Goal: Information Seeking & Learning: Learn about a topic

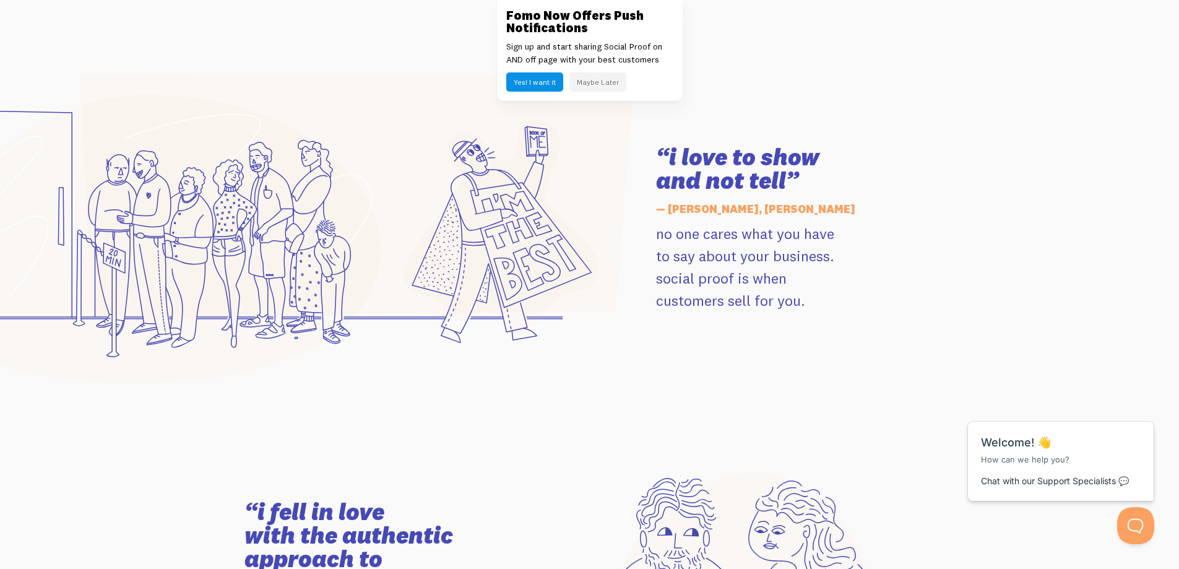
scroll to position [1671, 0]
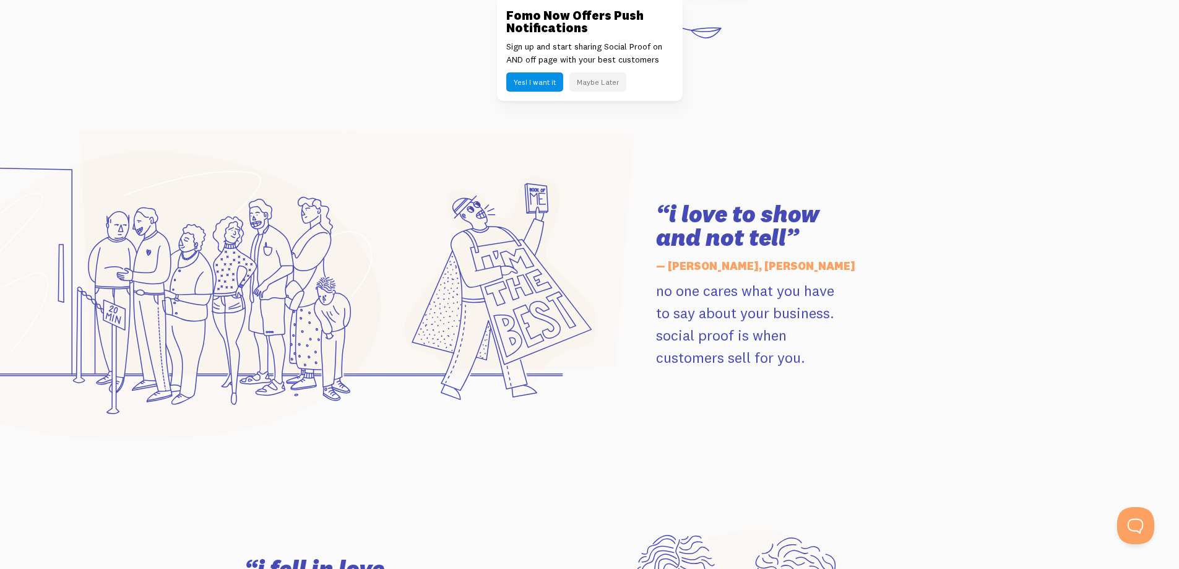
scroll to position [1610, 0]
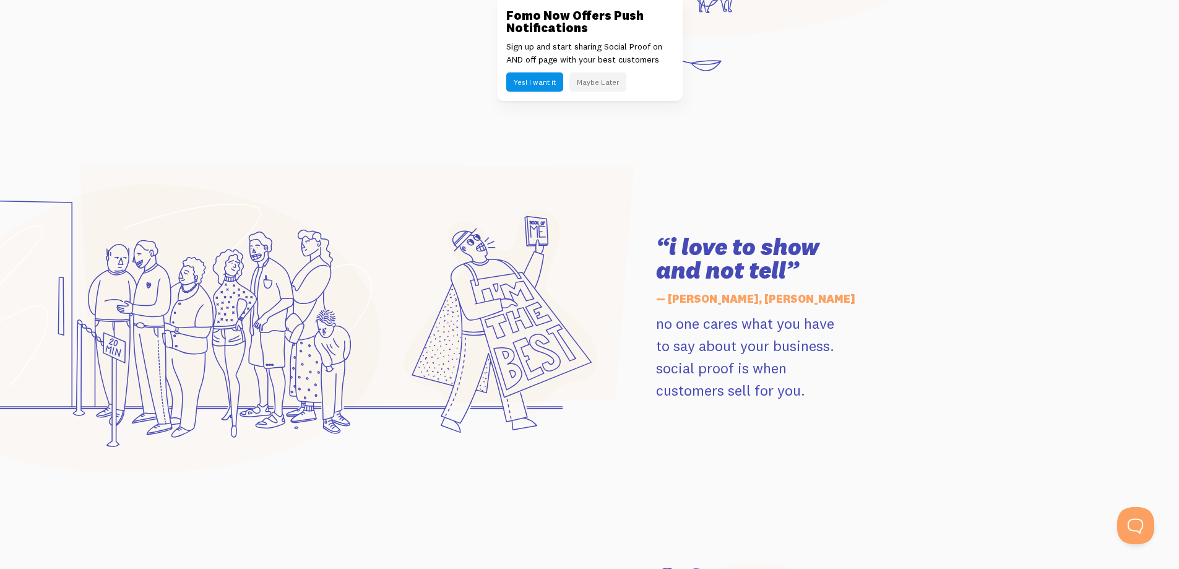
click at [189, 433] on icon at bounding box center [151, 328] width 458 height 288
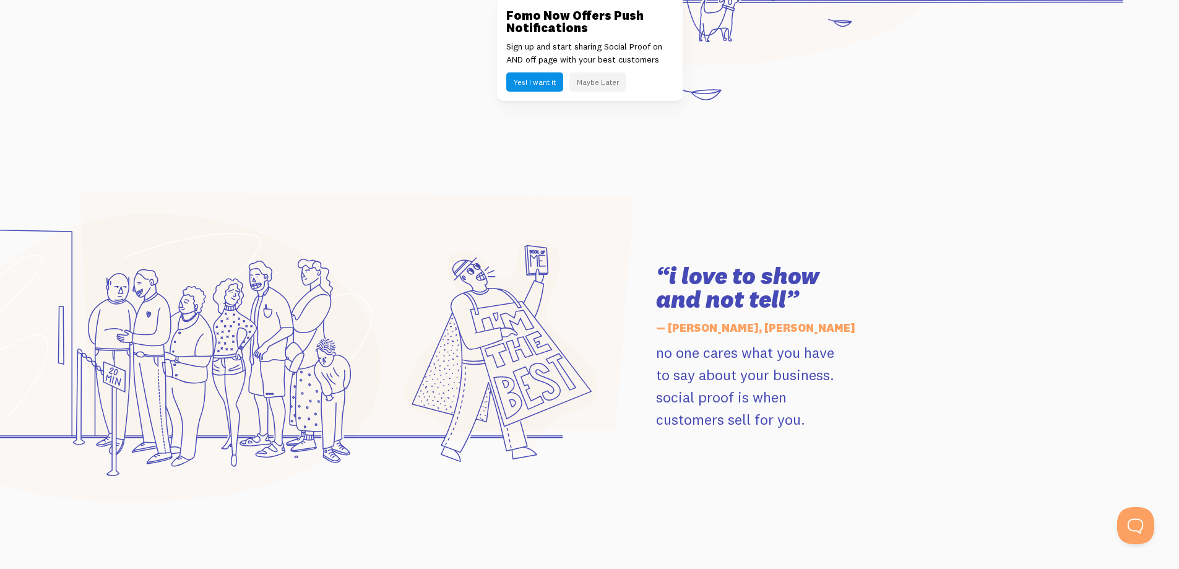
scroll to position [1548, 0]
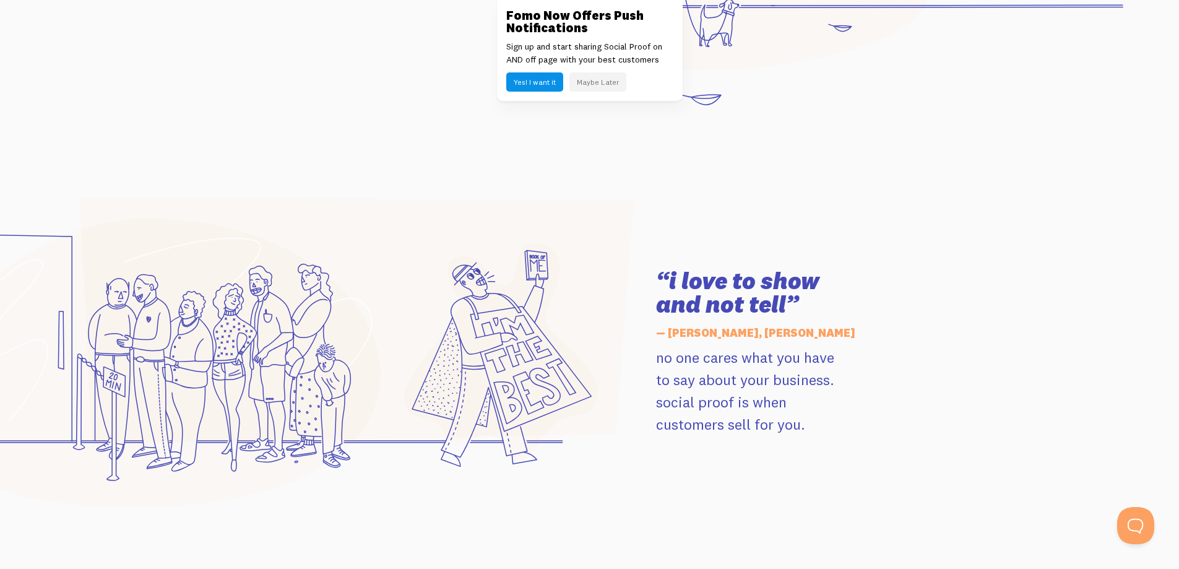
drag, startPoint x: 181, startPoint y: 420, endPoint x: 160, endPoint y: 367, distance: 57.0
click at [171, 405] on icon at bounding box center [357, 320] width 554 height 246
drag, startPoint x: 164, startPoint y: 371, endPoint x: 160, endPoint y: 332, distance: 39.9
click at [162, 366] on icon at bounding box center [357, 320] width 554 height 246
drag, startPoint x: 152, startPoint y: 394, endPoint x: 124, endPoint y: 444, distance: 57.7
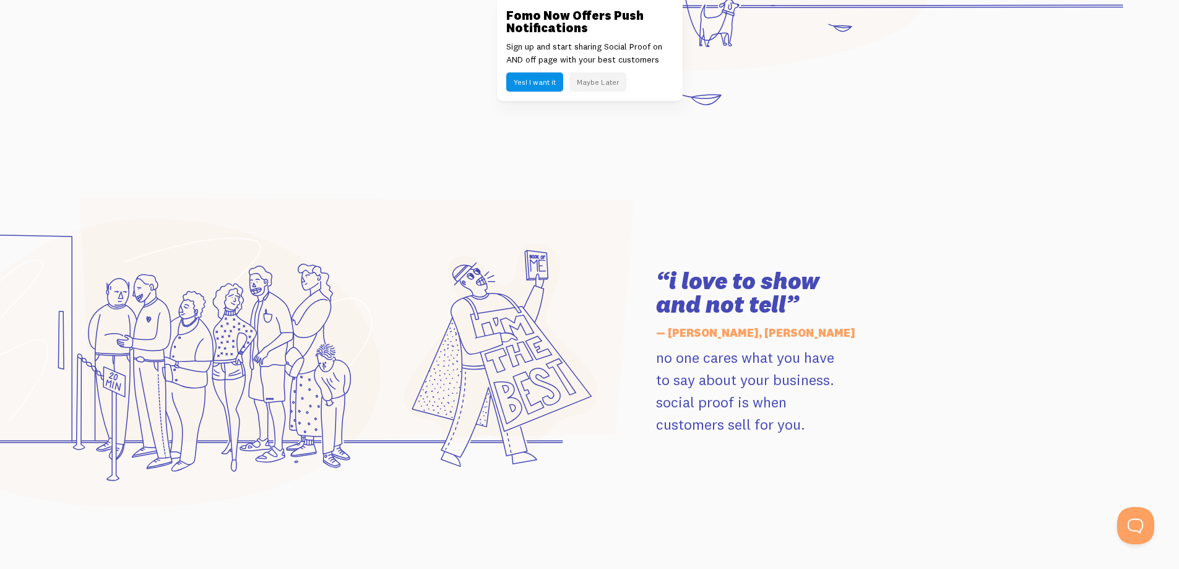
click at [124, 444] on icon at bounding box center [270, 352] width 727 height 310
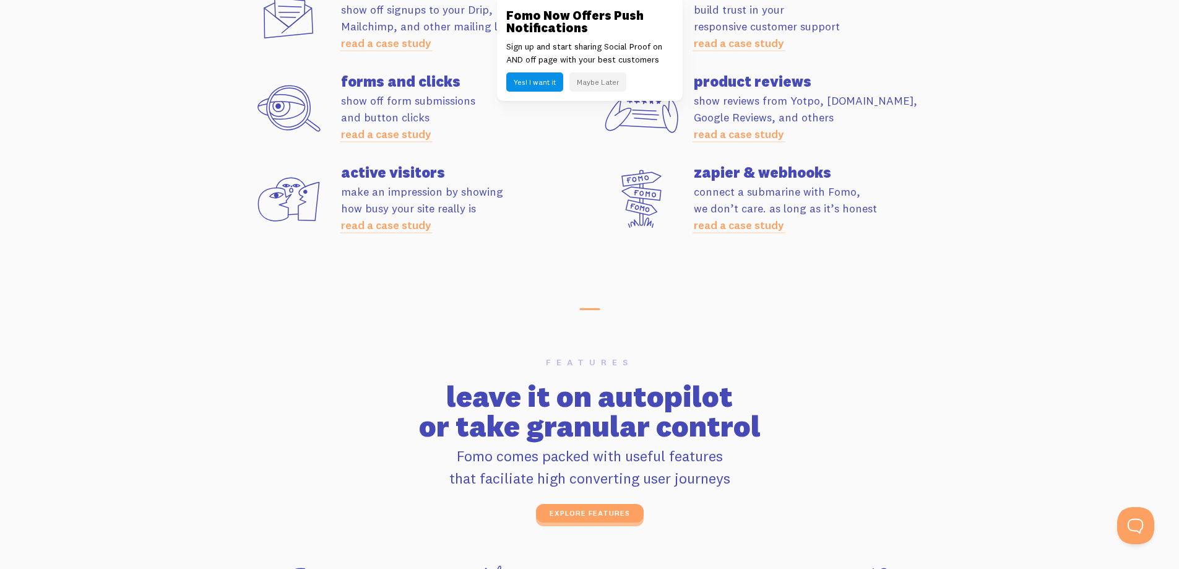
scroll to position [3652, 0]
click at [401, 230] on link "read a case study" at bounding box center [386, 224] width 90 height 14
